Goal: Check status

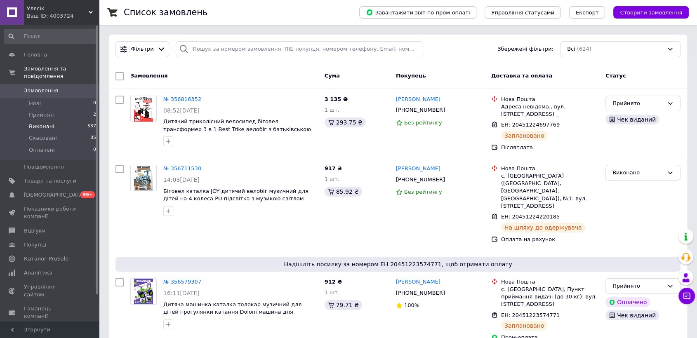
click at [49, 123] on span "Виконані" at bounding box center [42, 126] width 26 height 7
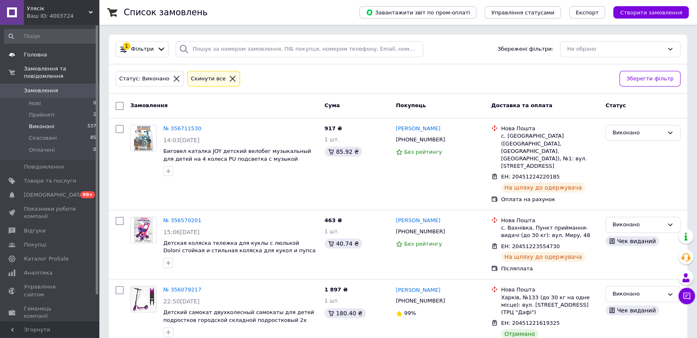
click at [30, 53] on span "Головна" at bounding box center [35, 54] width 23 height 7
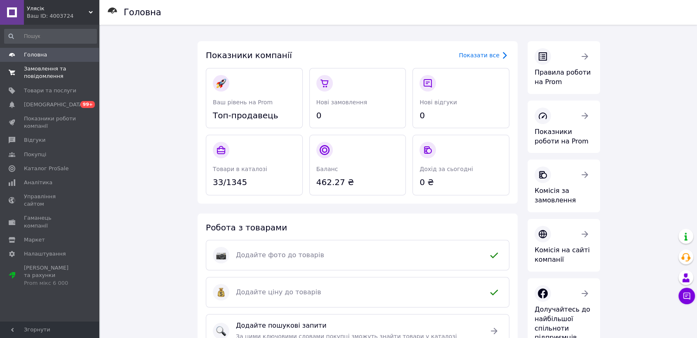
click at [51, 76] on span "Замовлення та повідомлення" at bounding box center [50, 72] width 52 height 15
